Goal: Transaction & Acquisition: Purchase product/service

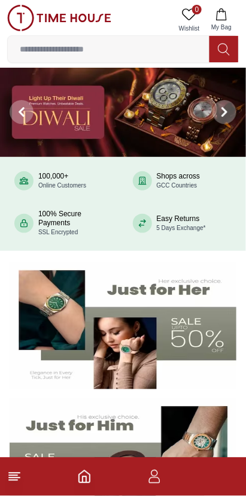
click at [13, 483] on icon at bounding box center [14, 477] width 14 height 14
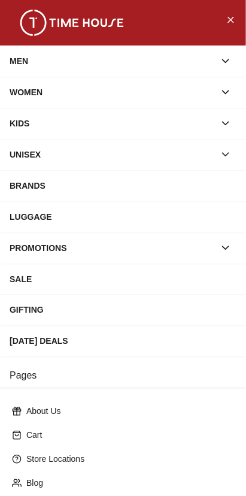
click at [217, 92] on button "button" at bounding box center [226, 93] width 22 height 22
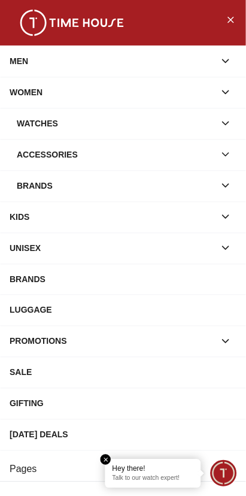
click at [159, 128] on div "Watches" at bounding box center [116, 124] width 198 height 22
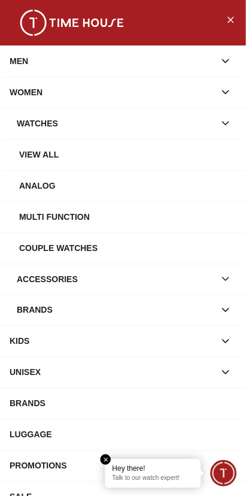
click at [194, 132] on div "Watches" at bounding box center [116, 124] width 198 height 22
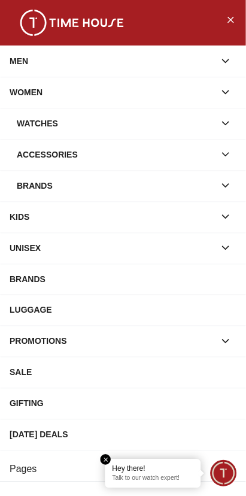
click at [183, 125] on div "Watches" at bounding box center [116, 124] width 198 height 22
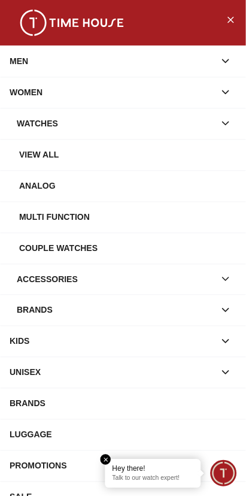
click at [73, 191] on div "Analog" at bounding box center [128, 186] width 218 height 22
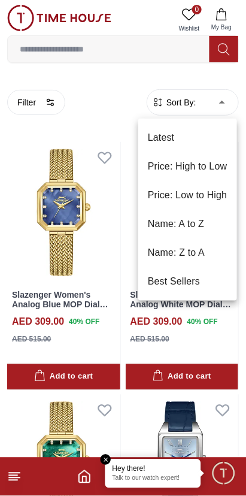
click at [206, 201] on li "Price: Low to High" at bounding box center [187, 195] width 99 height 29
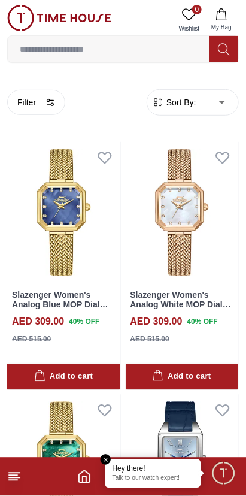
type input "*"
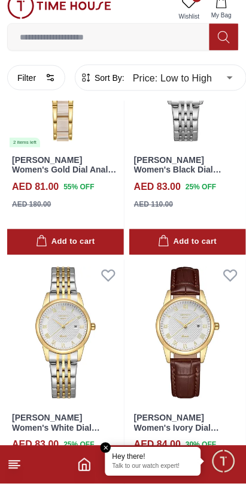
scroll to position [4780, 0]
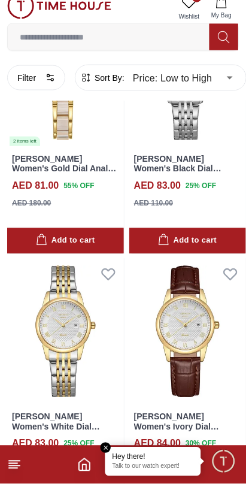
scroll to position [4812, 0]
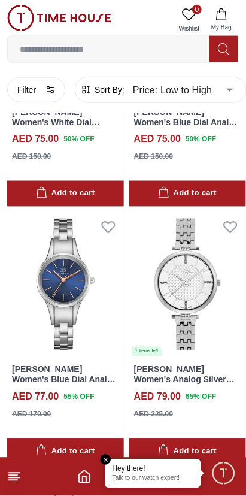
scroll to position [3539, 0]
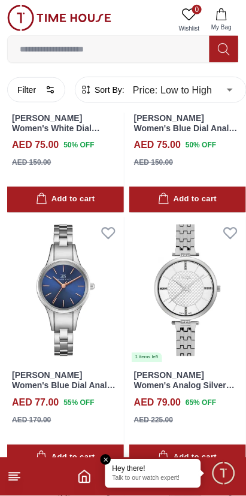
click at [189, 293] on img at bounding box center [187, 291] width 117 height 146
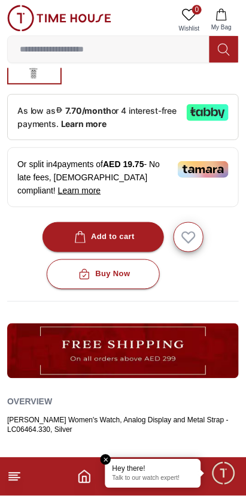
scroll to position [378, 0]
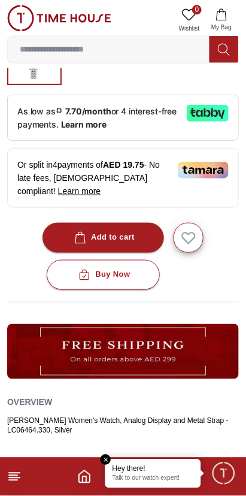
click at [137, 240] on button "Add to cart" at bounding box center [104, 238] width 122 height 30
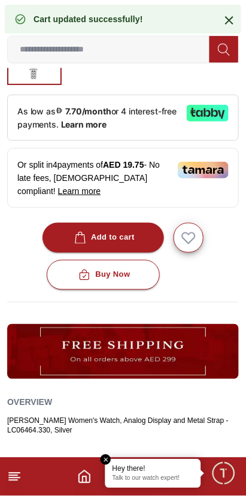
click at [235, 19] on icon at bounding box center [229, 20] width 14 height 14
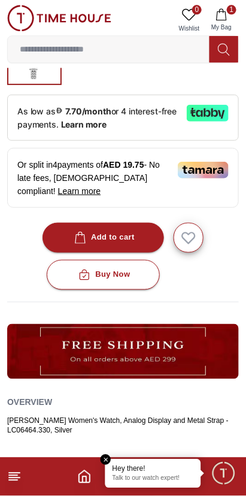
click at [225, 22] on button "1 My Bag" at bounding box center [221, 20] width 35 height 31
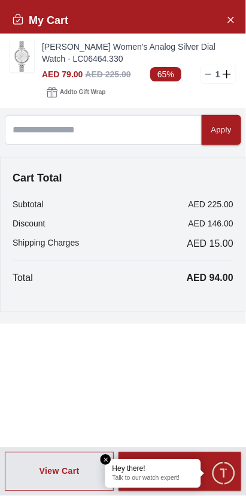
click at [227, 74] on icon at bounding box center [227, 74] width 8 height 1
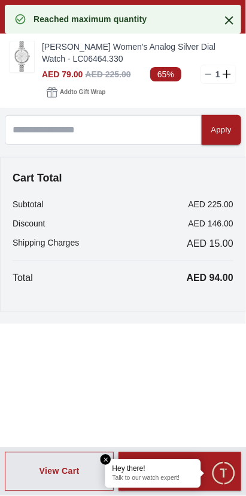
click at [227, 74] on icon at bounding box center [227, 74] width 8 height 1
click at [224, 77] on icon at bounding box center [228, 74] width 11 height 8
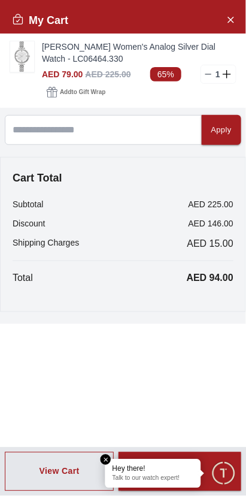
click at [25, 64] on img at bounding box center [22, 56] width 24 height 31
